Goal: Obtain resource: Obtain resource

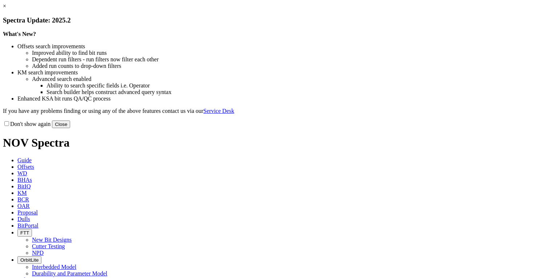
click at [429, 128] on div "Don't show again Close" at bounding box center [271, 124] width 536 height 8
click at [70, 128] on button "Close" at bounding box center [61, 125] width 18 height 8
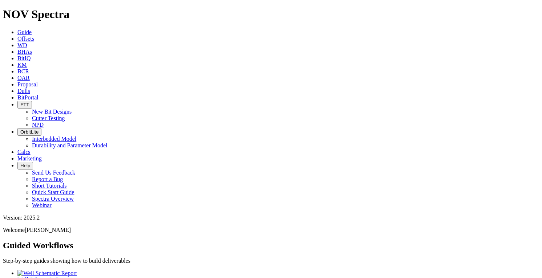
click at [34, 36] on link "Offsets" at bounding box center [25, 39] width 17 height 6
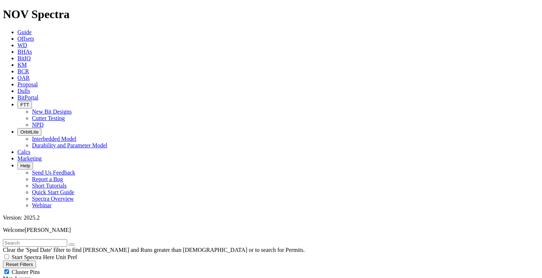
click at [56, 239] on input "text" at bounding box center [35, 243] width 64 height 8
paste input "35.5228408"
type input "35.5228408"
click at [72, 245] on icon "button" at bounding box center [72, 245] width 0 height 0
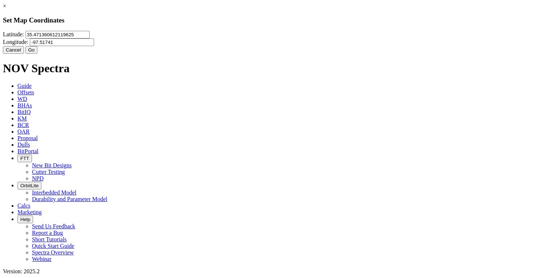
click at [90, 39] on input "35.471360612119625" at bounding box center [57, 35] width 64 height 8
paste input "5228408"
type input "35.5228408"
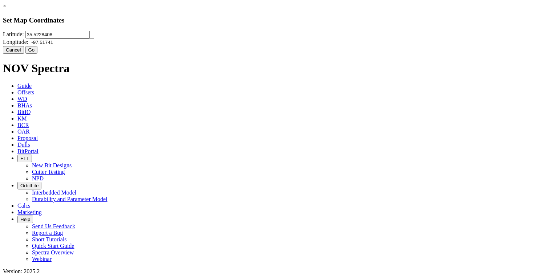
drag, startPoint x: 303, startPoint y: 48, endPoint x: 275, endPoint y: 48, distance: 28.7
click at [94, 46] on input "-97.51741" at bounding box center [62, 43] width 64 height 8
paste input "9.763675"
type input "-99.7636751"
click at [38, 54] on button "Go" at bounding box center [31, 50] width 12 height 8
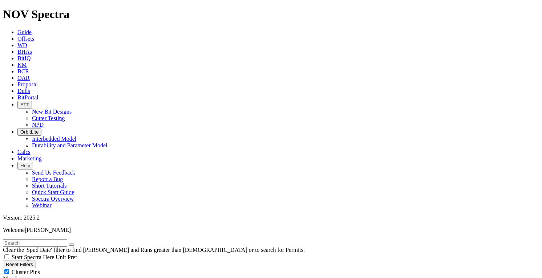
scroll to position [262, 0]
select select "6.125"
checkbox input "false"
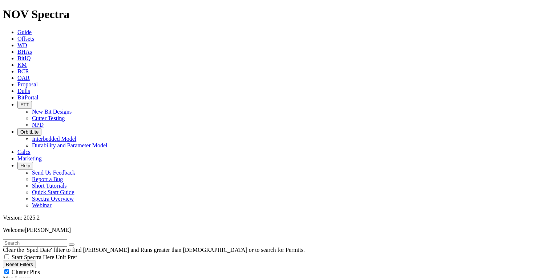
select select "? number:6.125 ?"
click at [40, 269] on span "Cluster Pins" at bounding box center [26, 272] width 28 height 6
checkbox input "false"
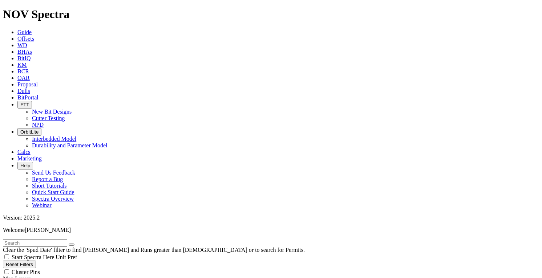
type input "[DATE]"
radio input "true"
radio input "false"
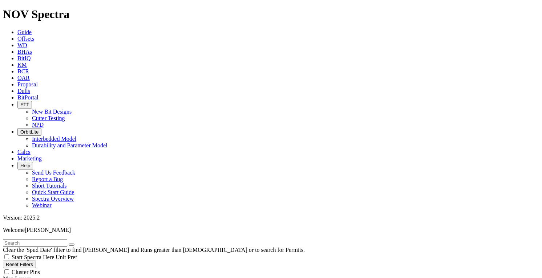
drag, startPoint x: 46, startPoint y: 139, endPoint x: 58, endPoint y: 139, distance: 12.0
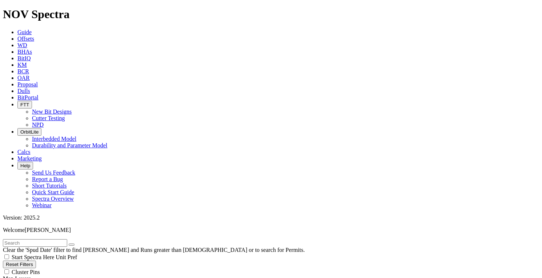
scroll to position [5481, 0]
type input "100"
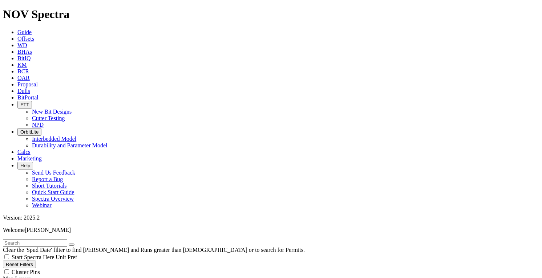
type input "[DATE]"
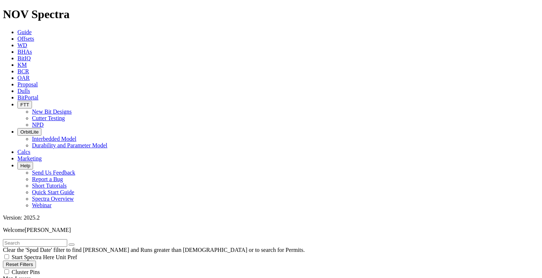
scroll to position [15674, 0]
radio input "false"
radio input "true"
